Goal: Check status: Check status

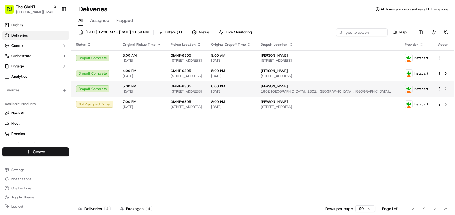
click at [202, 91] on span "[STREET_ADDRESS]" at bounding box center [186, 91] width 31 height 5
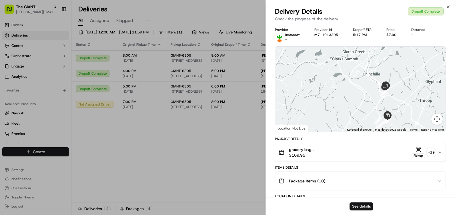
click at [361, 204] on button "See details" at bounding box center [361, 206] width 24 height 8
click at [449, 4] on div "Close Delivery Details Dropoff Complete Check the progress of the delivery Prov…" at bounding box center [359, 107] width 189 height 215
click at [448, 7] on icon "button" at bounding box center [448, 7] width 2 height 2
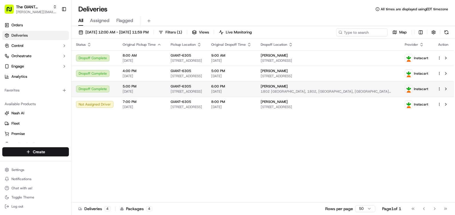
click at [421, 90] on span "Instacart" at bounding box center [421, 89] width 14 height 5
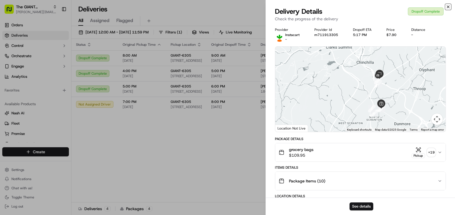
click at [447, 6] on icon "button" at bounding box center [448, 7] width 5 height 5
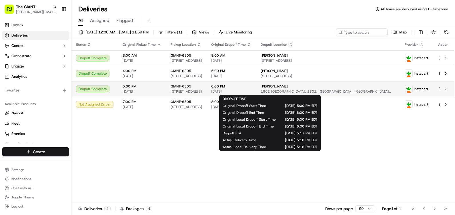
click at [251, 88] on span "6:00 PM" at bounding box center [231, 86] width 40 height 5
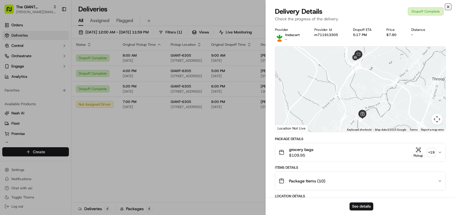
click at [449, 6] on icon "button" at bounding box center [448, 7] width 5 height 5
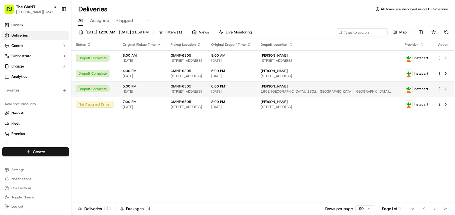
click at [321, 86] on div "[PERSON_NAME]" at bounding box center [328, 86] width 135 height 5
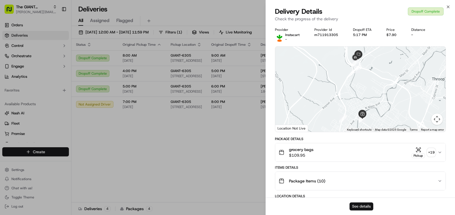
click at [360, 205] on button "See details" at bounding box center [361, 206] width 24 height 8
click at [448, 7] on icon "button" at bounding box center [448, 7] width 2 height 2
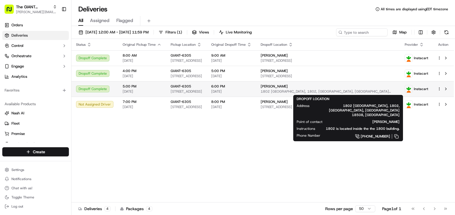
click at [288, 86] on span "[PERSON_NAME]" at bounding box center [274, 86] width 27 height 5
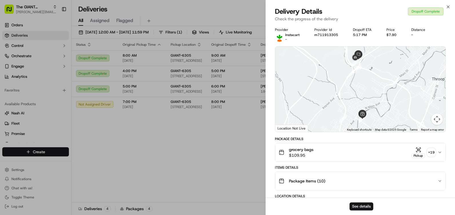
click at [438, 123] on button "Map camera controls" at bounding box center [436, 118] width 11 height 11
click at [421, 89] on button "Zoom in" at bounding box center [422, 90] width 11 height 11
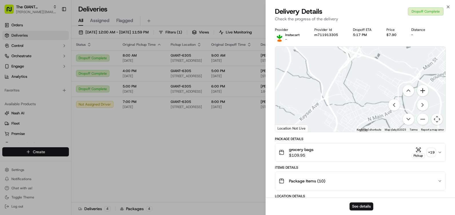
click at [421, 89] on button "Zoom in" at bounding box center [422, 90] width 11 height 11
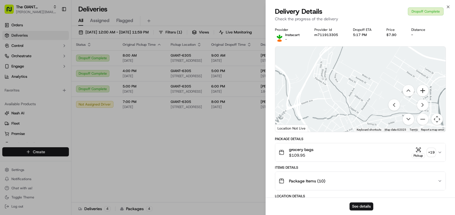
click at [421, 89] on button "Zoom in" at bounding box center [422, 90] width 11 height 11
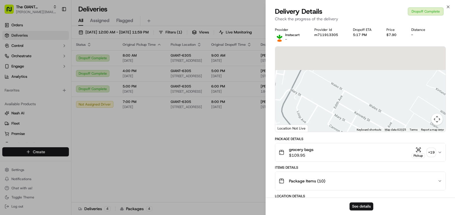
drag, startPoint x: 329, startPoint y: 54, endPoint x: 321, endPoint y: 154, distance: 100.6
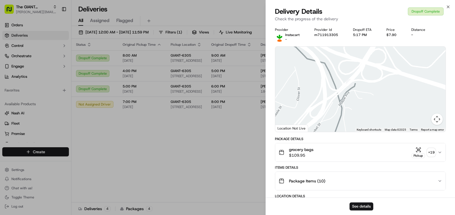
drag, startPoint x: 324, startPoint y: 81, endPoint x: 358, endPoint y: 123, distance: 53.2
click at [359, 126] on div at bounding box center [360, 89] width 170 height 85
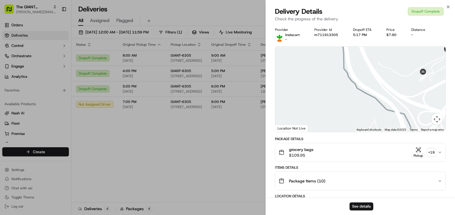
drag, startPoint x: 337, startPoint y: 93, endPoint x: 422, endPoint y: 135, distance: 94.2
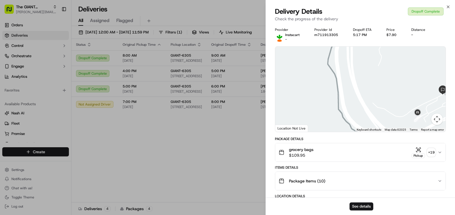
drag, startPoint x: 365, startPoint y: 88, endPoint x: 357, endPoint y: 115, distance: 28.9
click at [357, 115] on div at bounding box center [360, 89] width 170 height 85
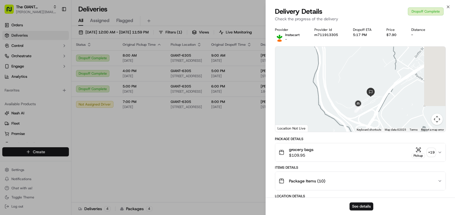
drag, startPoint x: 389, startPoint y: 107, endPoint x: 358, endPoint y: 98, distance: 32.3
click at [358, 98] on div at bounding box center [360, 89] width 170 height 85
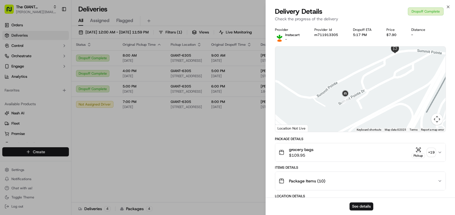
drag, startPoint x: 351, startPoint y: 107, endPoint x: 374, endPoint y: 88, distance: 29.6
click at [374, 88] on div at bounding box center [360, 89] width 170 height 85
click at [447, 7] on icon "button" at bounding box center [448, 7] width 5 height 5
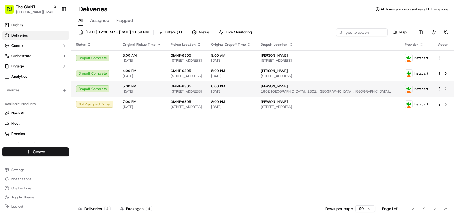
click at [360, 88] on div "[PERSON_NAME]" at bounding box center [328, 86] width 135 height 5
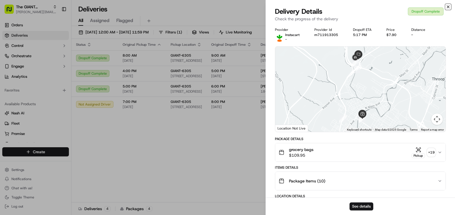
click at [448, 7] on icon "button" at bounding box center [448, 7] width 2 height 2
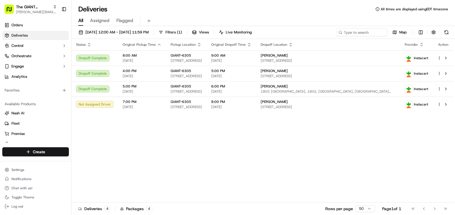
click at [315, 163] on div "Status Original Pickup Time Pickup Location Original Dropoff Time Dropoff Locat…" at bounding box center [262, 120] width 382 height 163
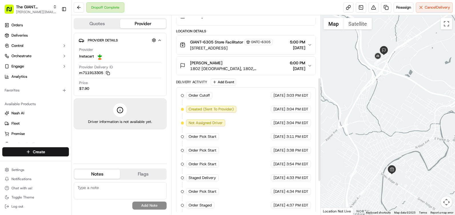
scroll to position [183, 0]
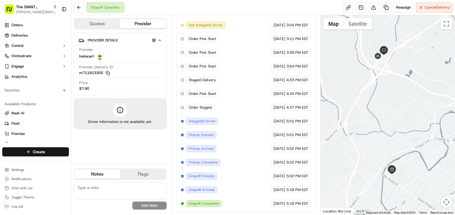
click at [205, 121] on span "Assigned Driver" at bounding box center [202, 121] width 27 height 5
click at [228, 120] on div "Order Cutoff The GIANT Company 09/16/2025 3:03 PM EDT Created (Sent To Provider…" at bounding box center [246, 100] width 130 height 213
click at [88, 19] on button "Quotes" at bounding box center [97, 23] width 46 height 9
click at [132, 25] on button "Provider" at bounding box center [143, 23] width 46 height 9
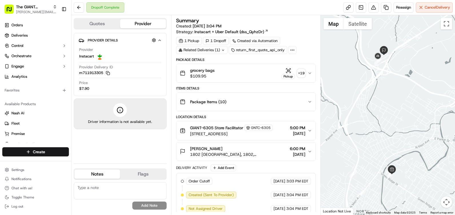
click at [111, 25] on button "Quotes" at bounding box center [97, 23] width 46 height 9
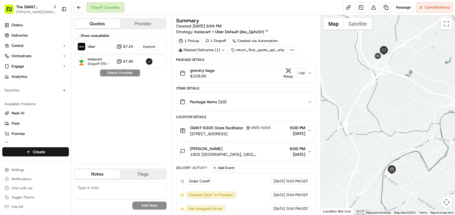
click at [129, 23] on button "Provider" at bounding box center [143, 23] width 46 height 9
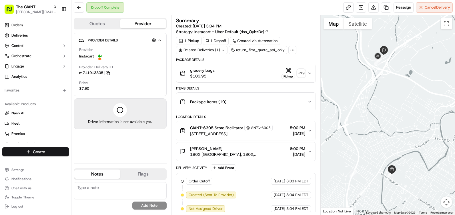
click at [290, 51] on icon at bounding box center [292, 49] width 5 height 5
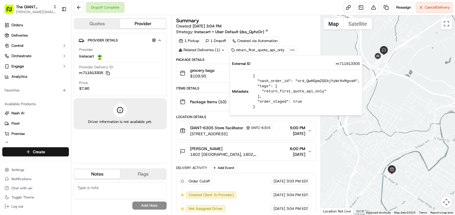
click at [300, 27] on div "Summary Created: 09/16/2025 3:04 PM Strategy: Instacart + Uber Default (dss_Qyh…" at bounding box center [246, 26] width 140 height 17
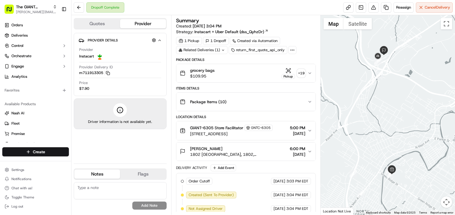
click at [217, 41] on div "1 Dropoff" at bounding box center [216, 41] width 26 height 8
click at [277, 28] on div "Click to view automation details Click to view automation details" at bounding box center [255, 31] width 61 height 9
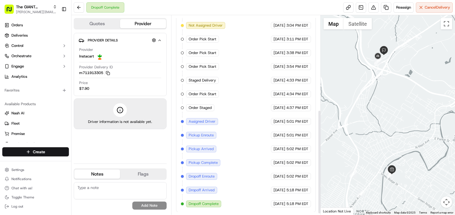
scroll to position [183, 0]
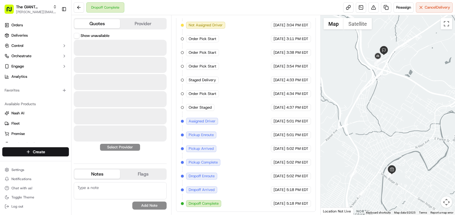
click at [97, 25] on button "Quotes" at bounding box center [97, 23] width 46 height 9
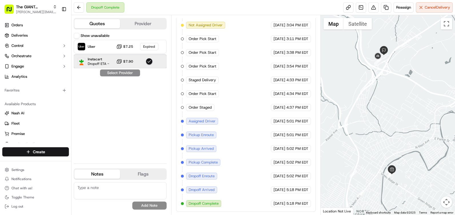
click at [141, 60] on div "Instacart Dropoff ETA - $7.90" at bounding box center [120, 62] width 93 height 14
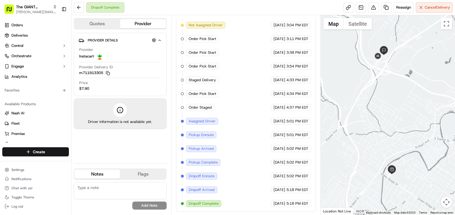
click at [137, 23] on button "Provider" at bounding box center [143, 23] width 46 height 9
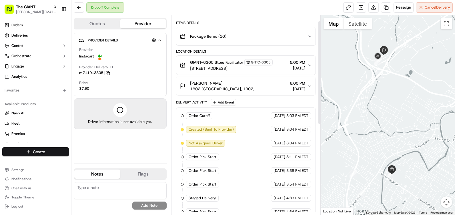
scroll to position [0, 0]
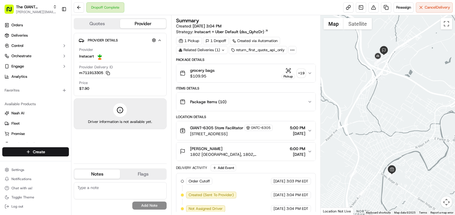
click at [308, 101] on icon "button" at bounding box center [309, 101] width 5 height 5
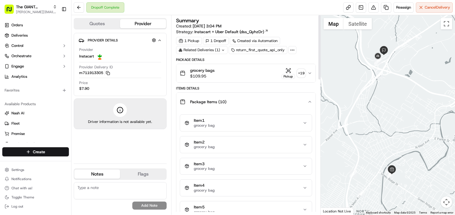
click at [306, 104] on div "Package Items ( 10 )" at bounding box center [244, 101] width 128 height 11
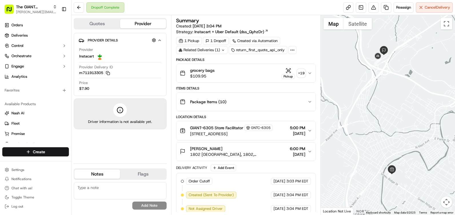
click at [310, 73] on icon "button" at bounding box center [309, 73] width 5 height 5
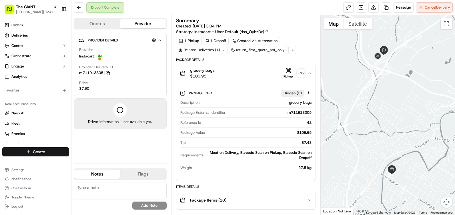
click at [310, 73] on icon "button" at bounding box center [309, 73] width 5 height 5
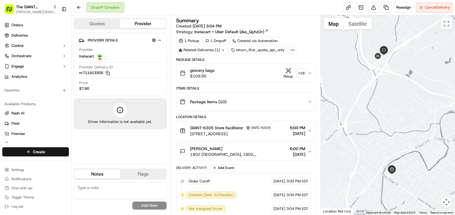
click at [290, 51] on icon at bounding box center [292, 49] width 5 height 5
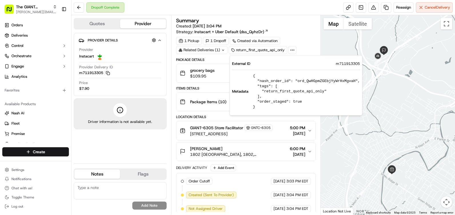
click at [295, 27] on div "Summary Created: 09/16/2025 3:04 PM Strategy: Instacart + Uber Default (dss_Qyh…" at bounding box center [246, 26] width 140 height 17
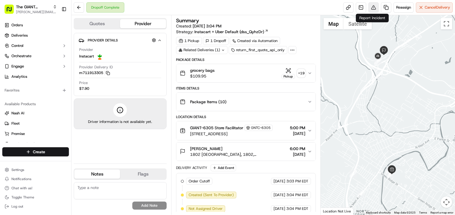
click at [370, 6] on button at bounding box center [373, 7] width 10 height 10
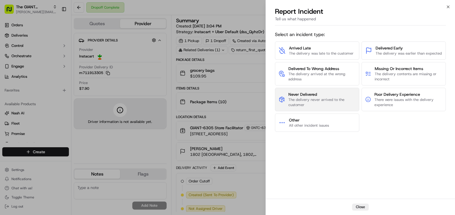
click at [332, 96] on span "Never Delivered" at bounding box center [321, 94] width 67 height 6
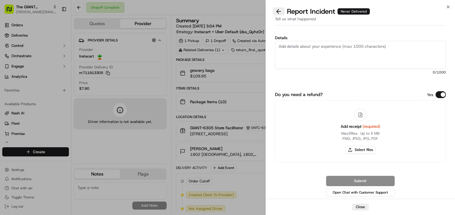
click at [279, 11] on button at bounding box center [279, 11] width 12 height 8
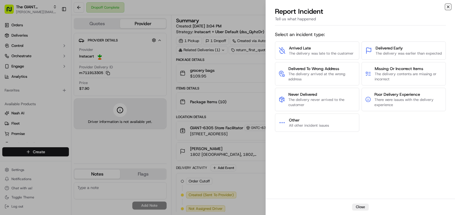
click at [447, 7] on icon "button" at bounding box center [448, 7] width 5 height 5
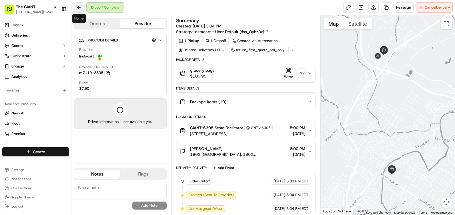
click at [81, 8] on button at bounding box center [79, 7] width 10 height 10
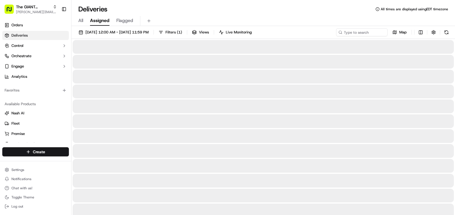
click at [99, 21] on span "Assigned" at bounding box center [99, 20] width 19 height 7
click at [81, 22] on span "All" at bounding box center [80, 20] width 5 height 7
click at [25, 19] on div "Orders Deliveries Control Orchestrate Engage Analytics" at bounding box center [35, 50] width 71 height 65
click at [26, 23] on link "Orders" at bounding box center [35, 25] width 67 height 9
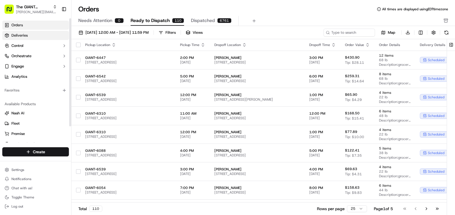
click at [37, 38] on link "Deliveries" at bounding box center [35, 35] width 67 height 9
